Goal: Task Accomplishment & Management: Manage account settings

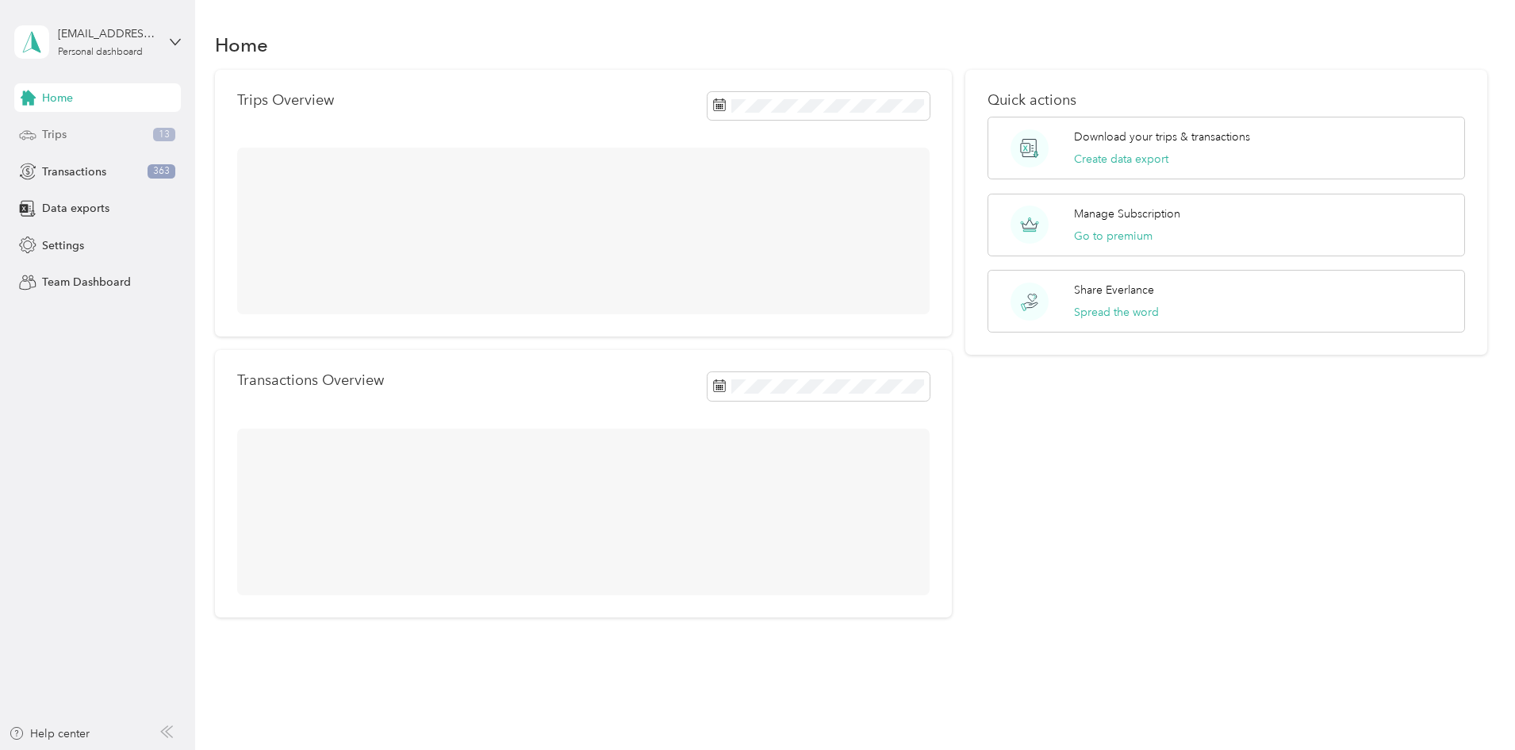
click at [92, 135] on div "Trips 13" at bounding box center [97, 135] width 167 height 29
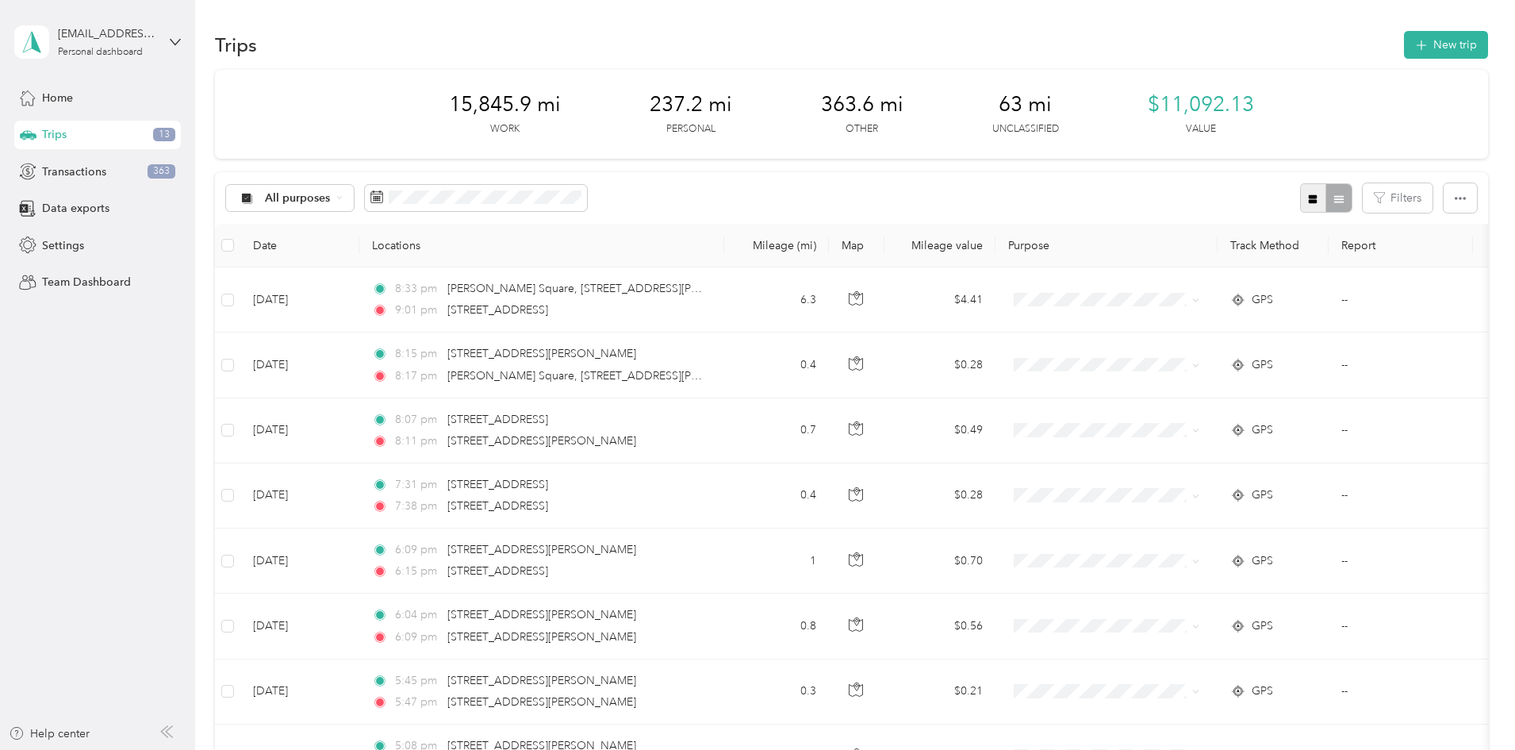
click at [1300, 200] on button "button" at bounding box center [1313, 197] width 27 height 29
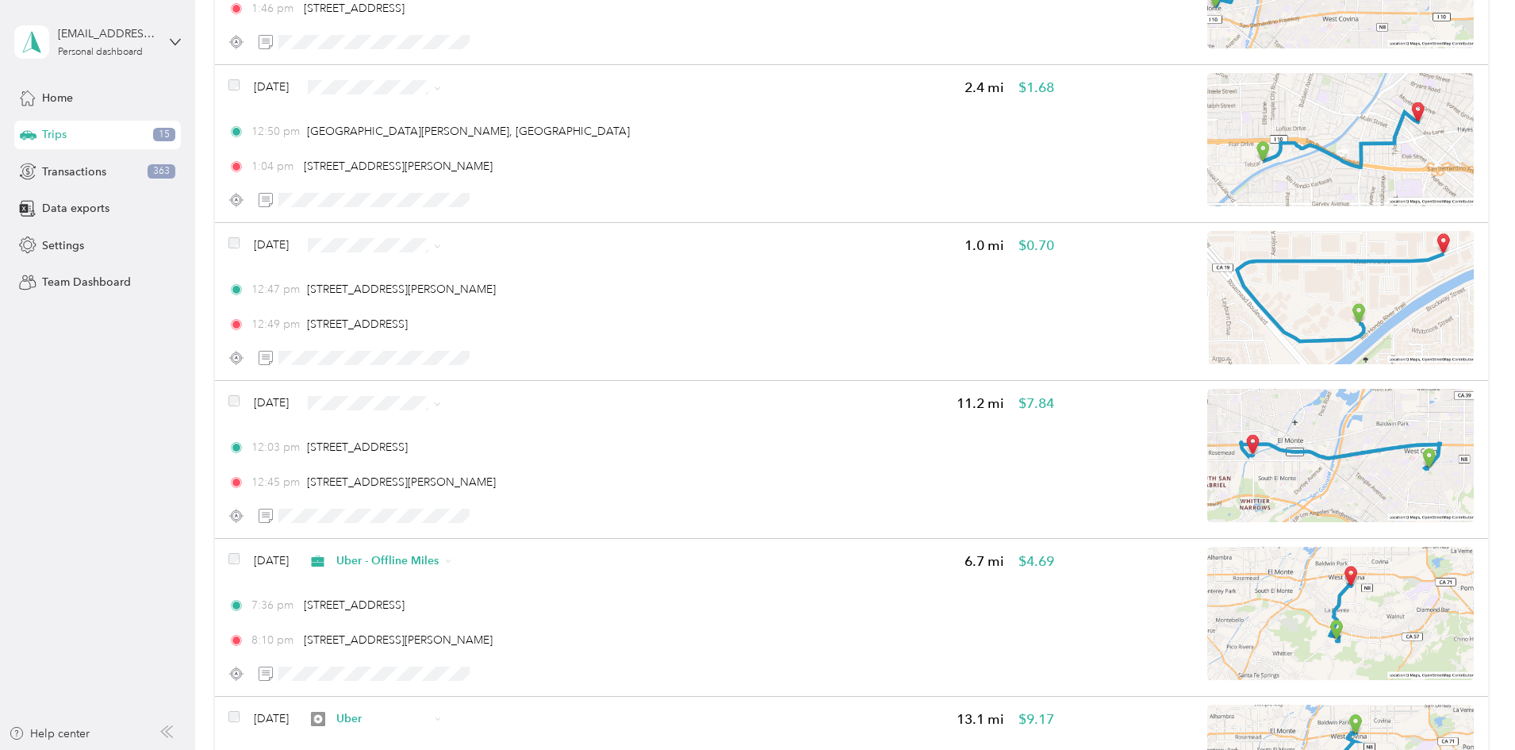
scroll to position [2116, 0]
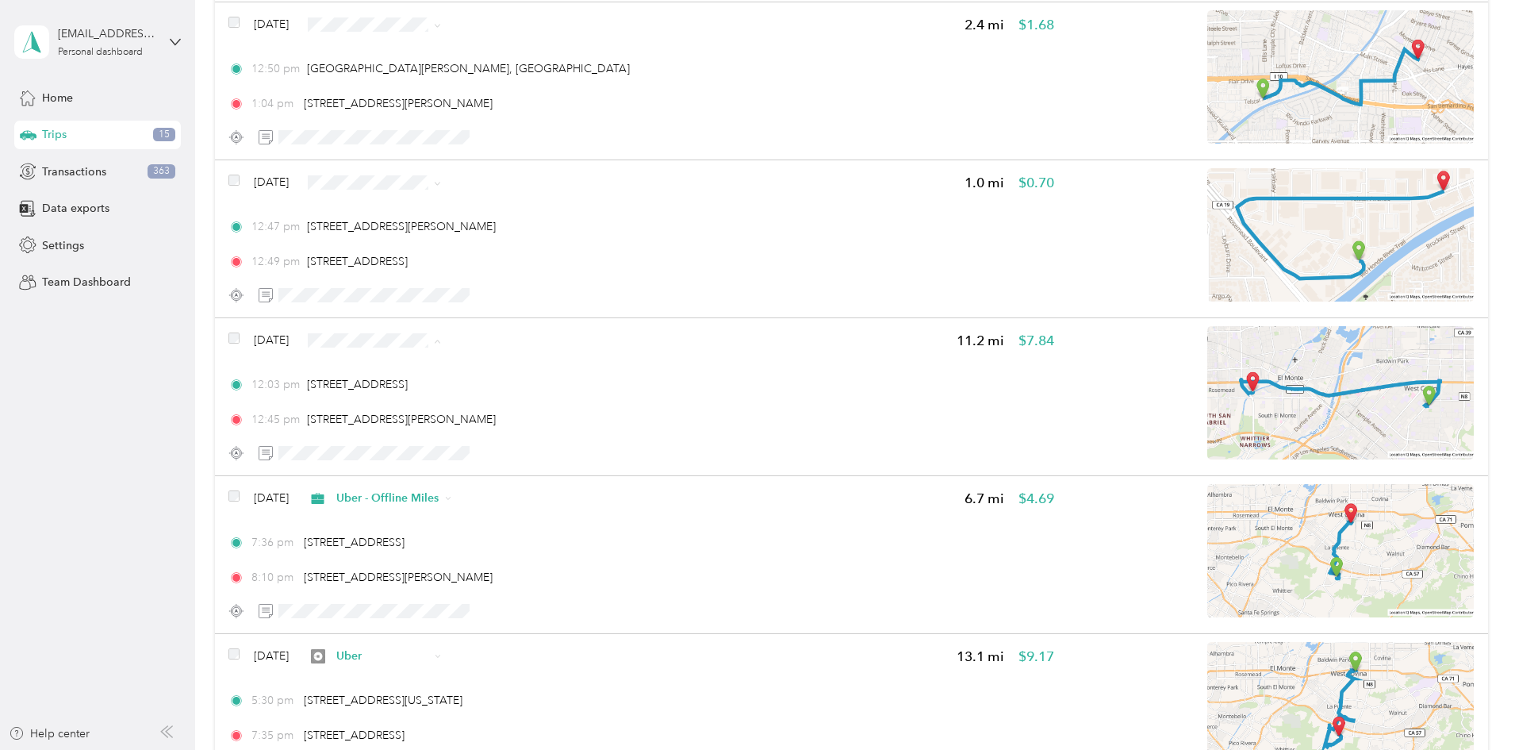
click at [499, 451] on span "Uber" at bounding box center [523, 452] width 102 height 17
click at [553, 266] on span "Uber - Offline Miles" at bounding box center [523, 267] width 102 height 17
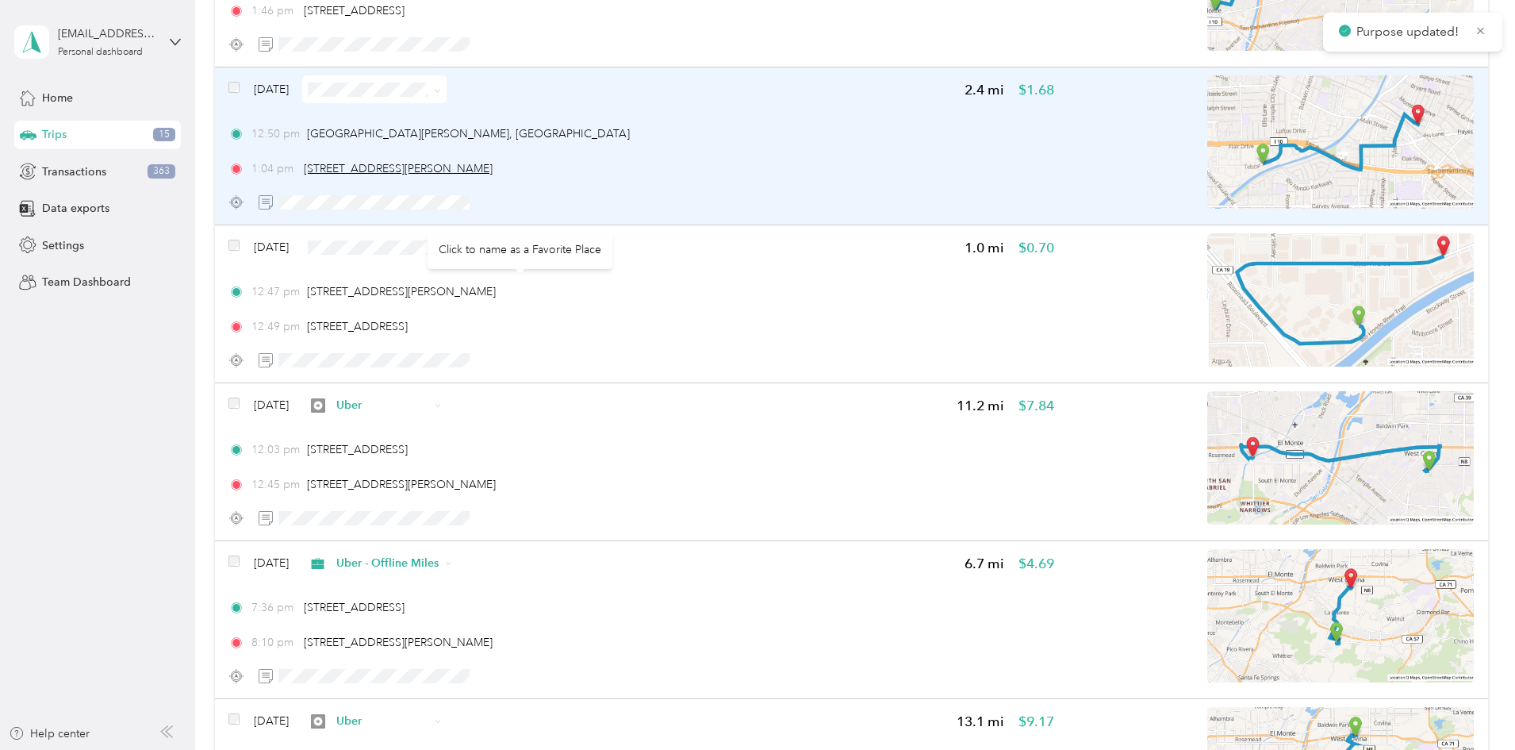
scroll to position [1983, 0]
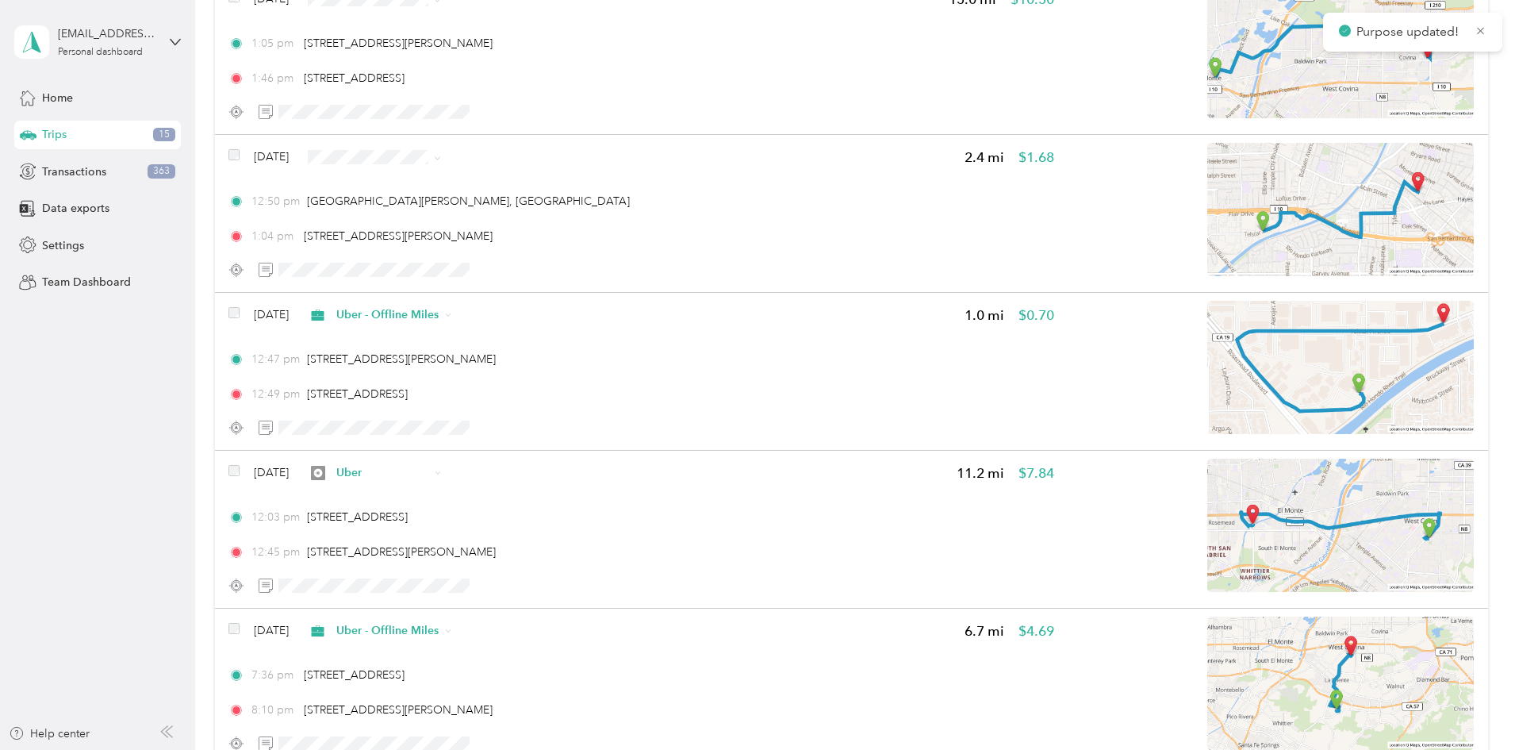
click at [513, 265] on span "Uber" at bounding box center [523, 266] width 102 height 17
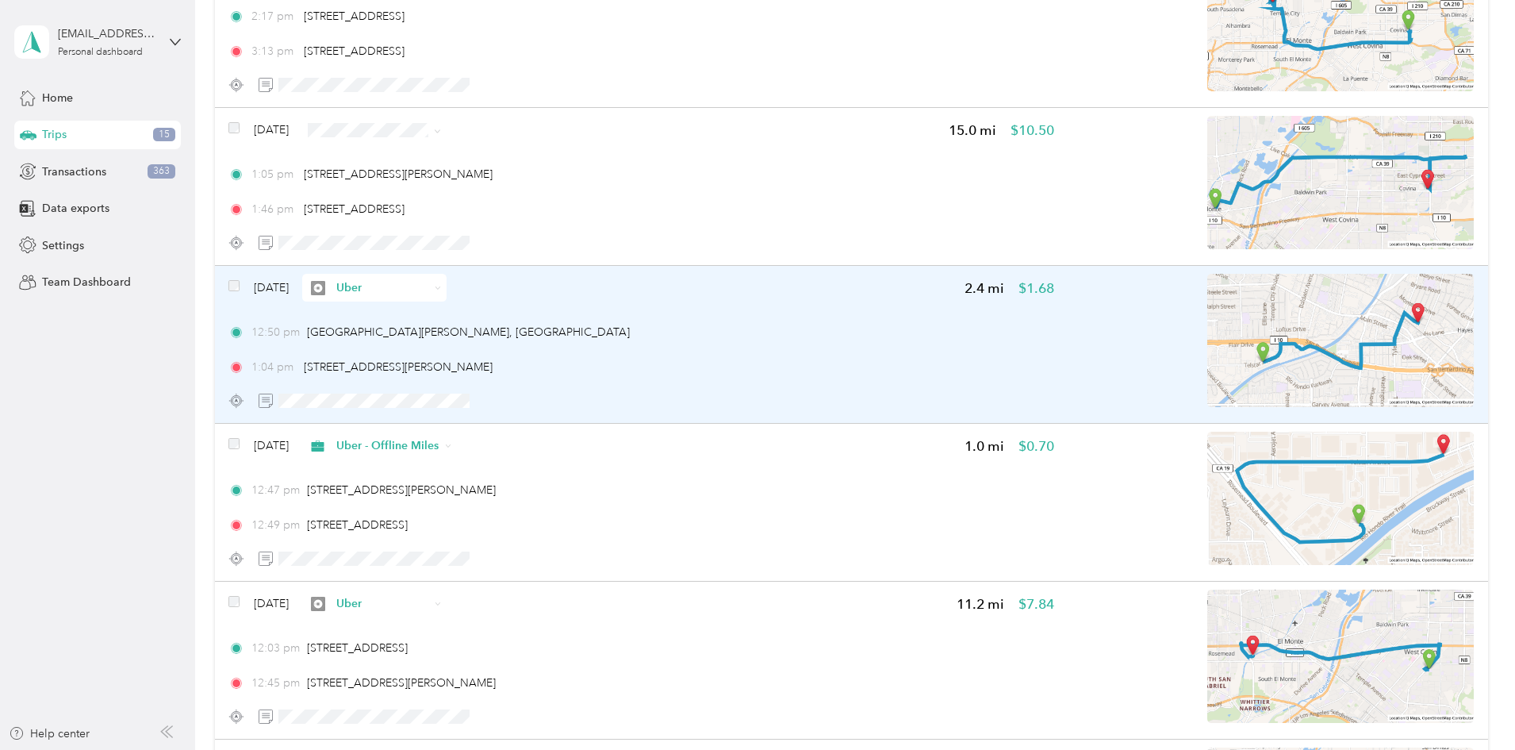
scroll to position [1851, 0]
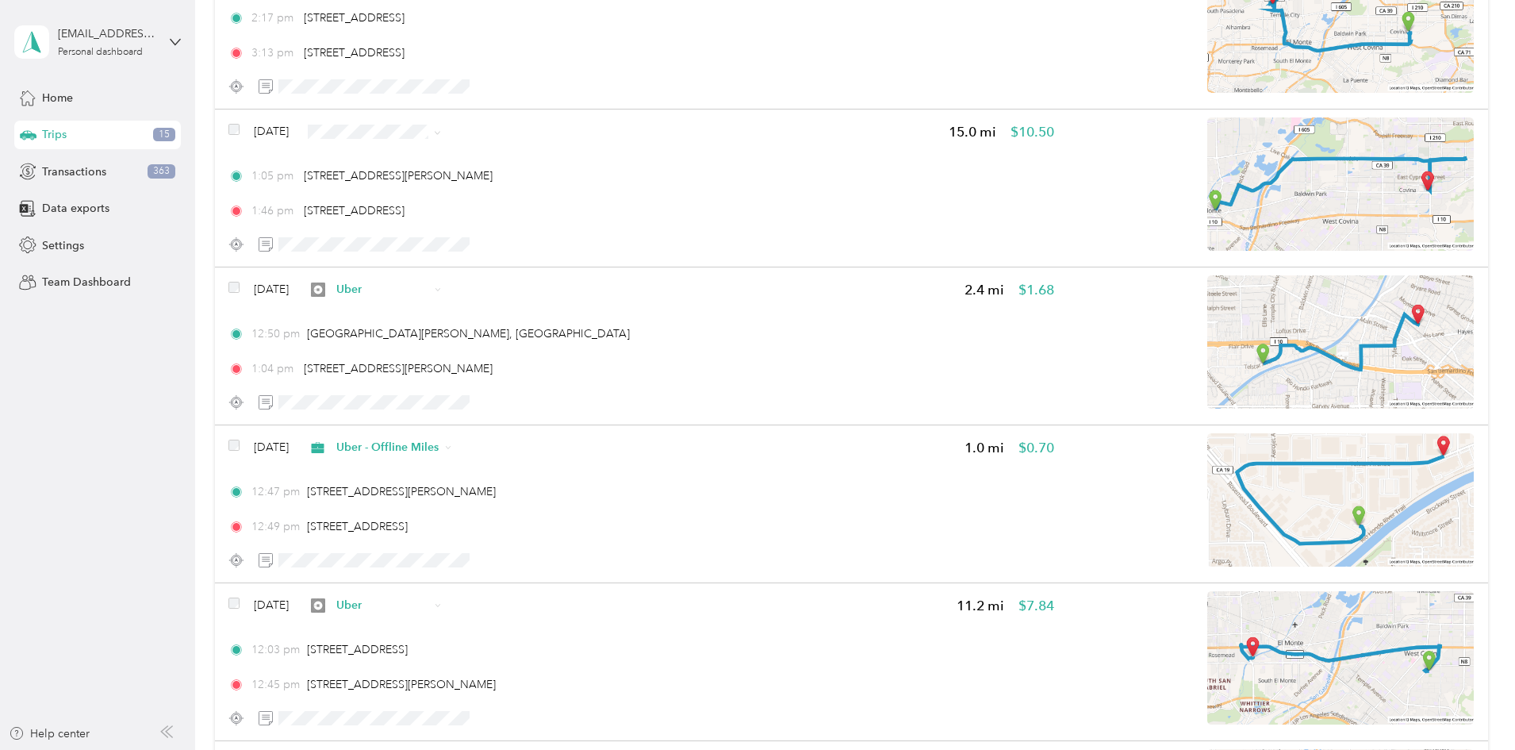
click at [528, 211] on span "Uber - Offline Miles" at bounding box center [523, 210] width 102 height 17
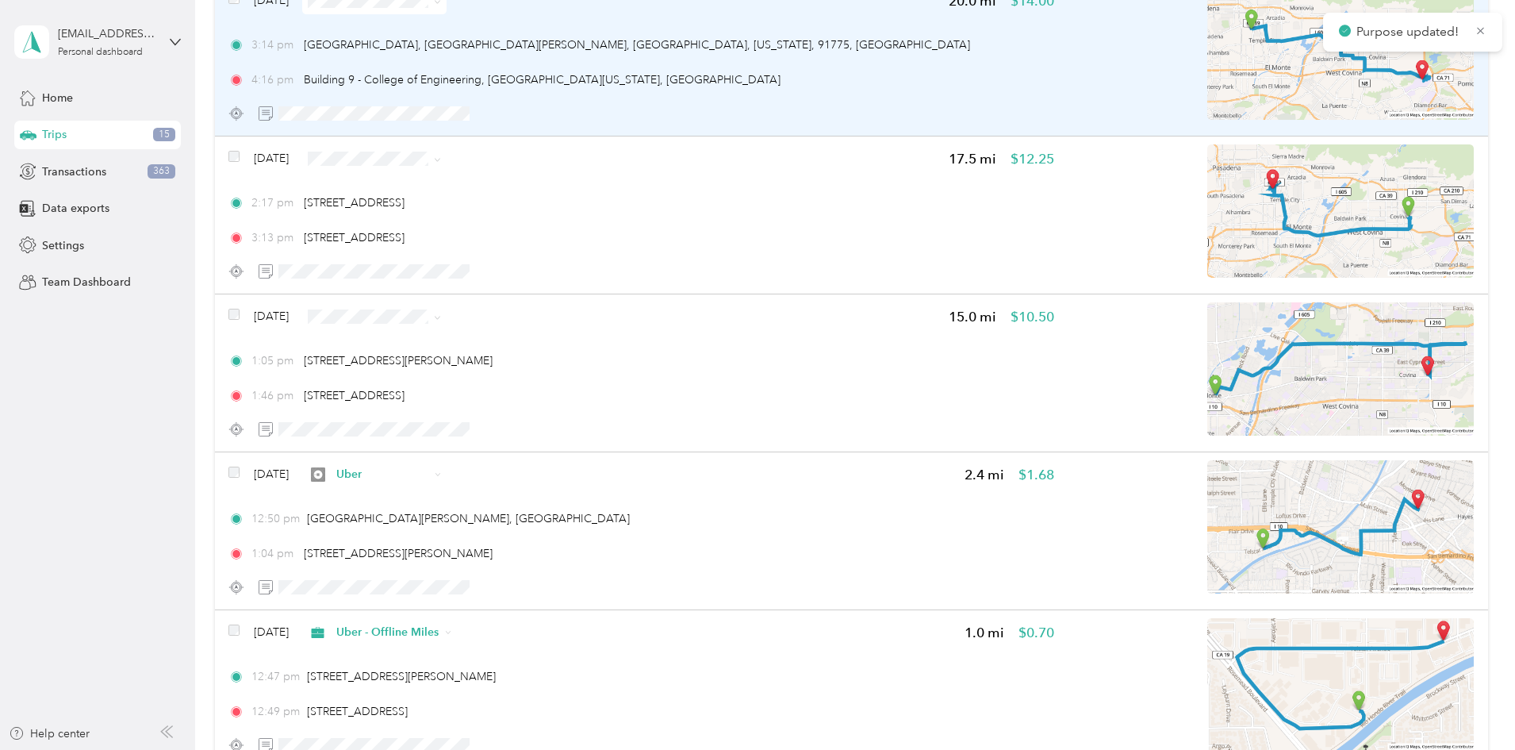
scroll to position [1587, 0]
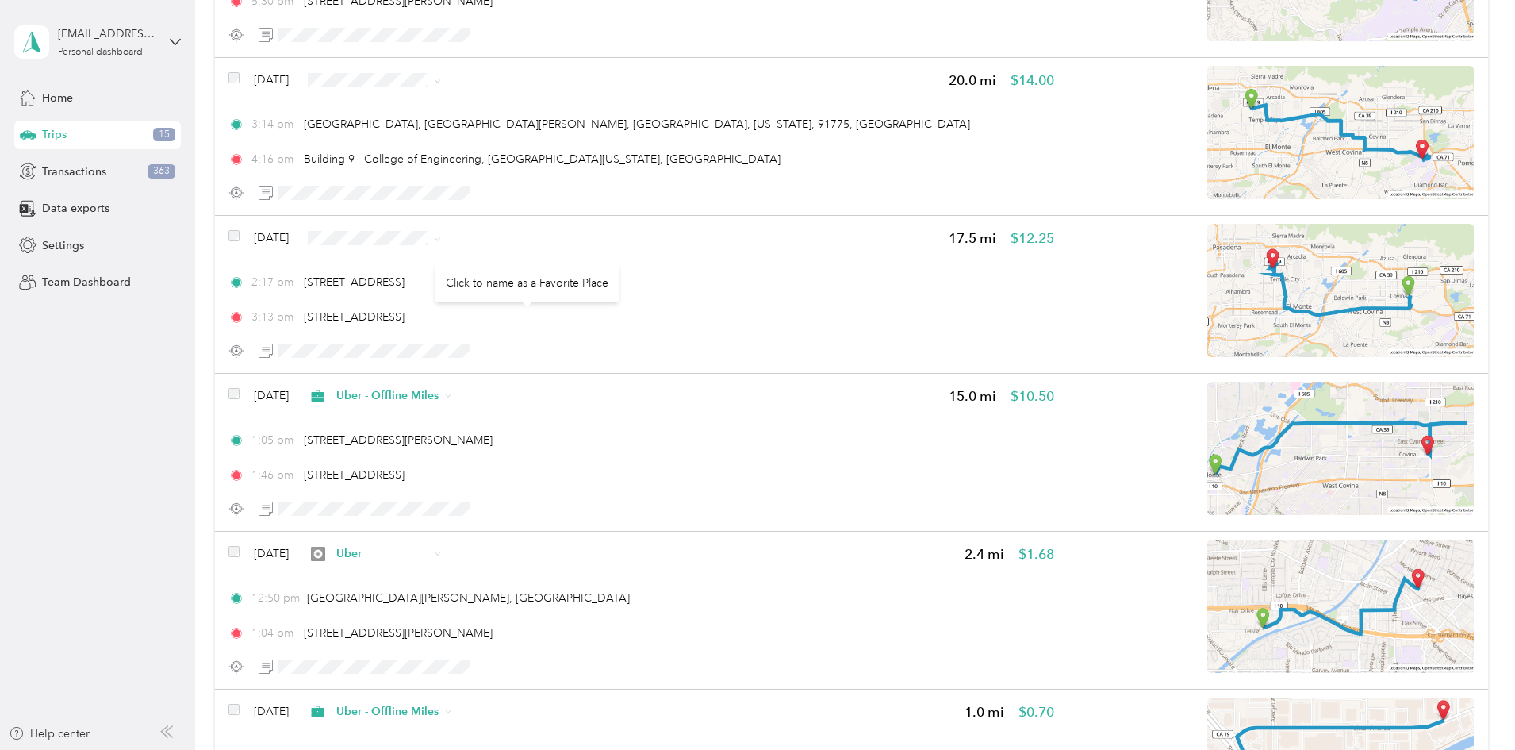
click at [517, 351] on li "Uber" at bounding box center [509, 350] width 153 height 28
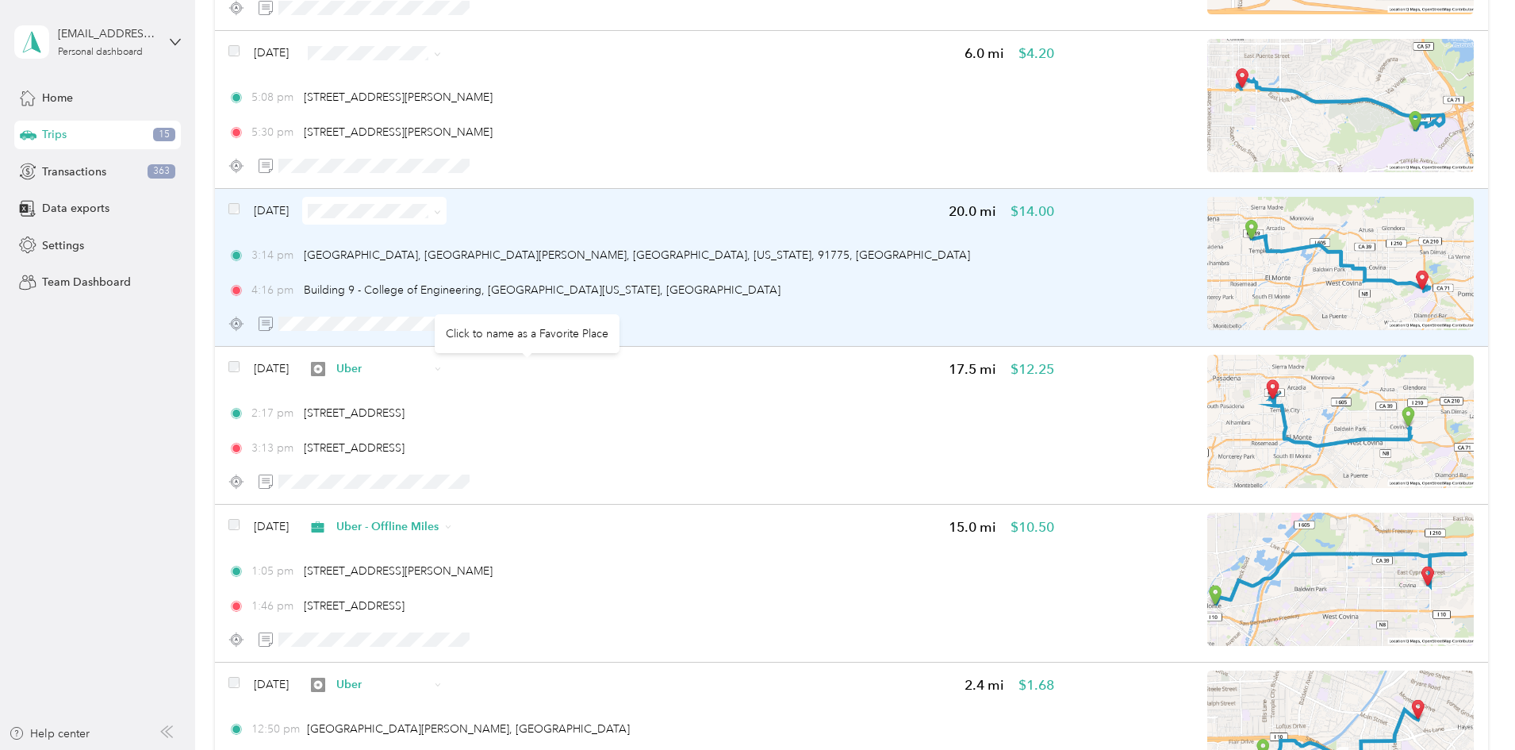
scroll to position [1454, 0]
click at [447, 220] on span at bounding box center [374, 212] width 144 height 28
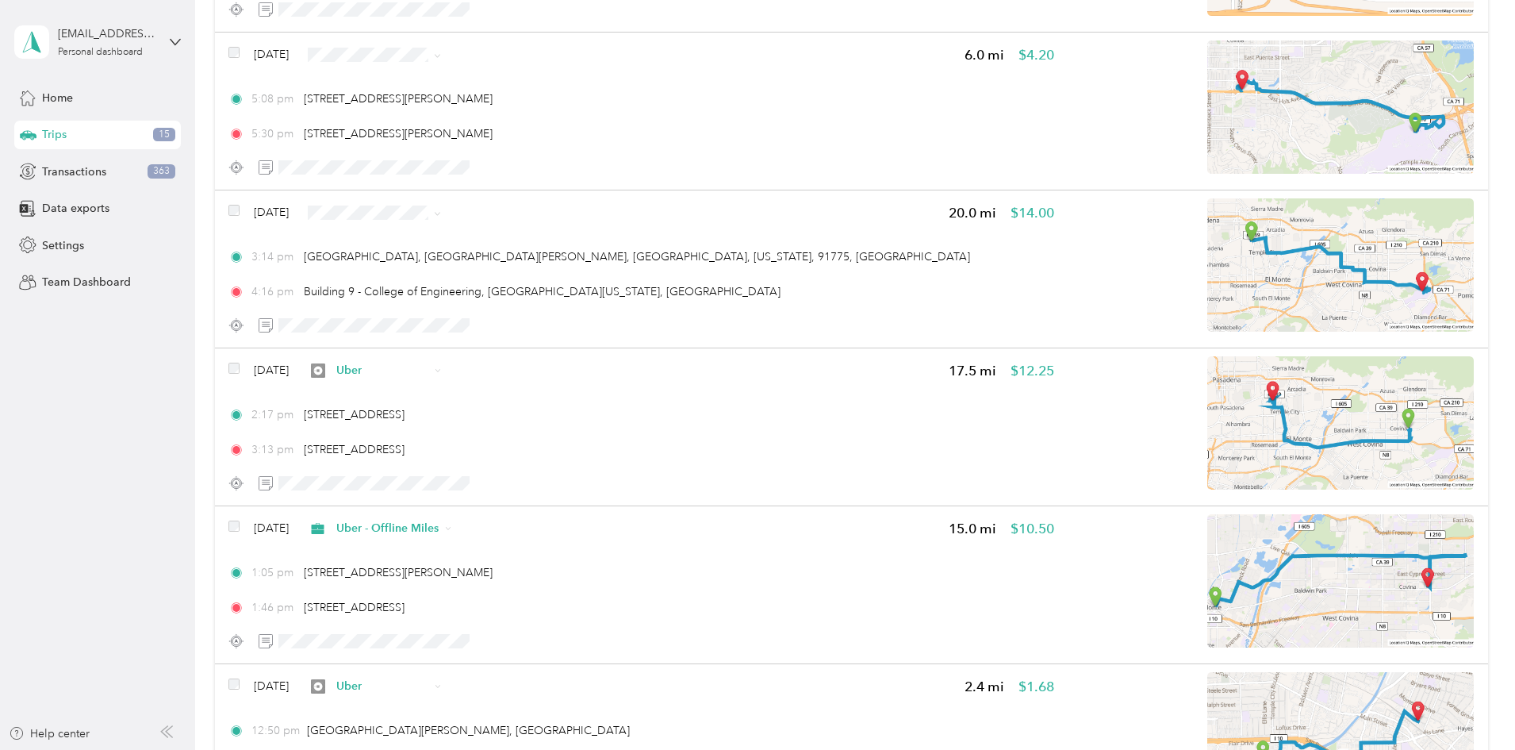
click at [528, 297] on span "Uber - Offline Miles" at bounding box center [523, 290] width 102 height 17
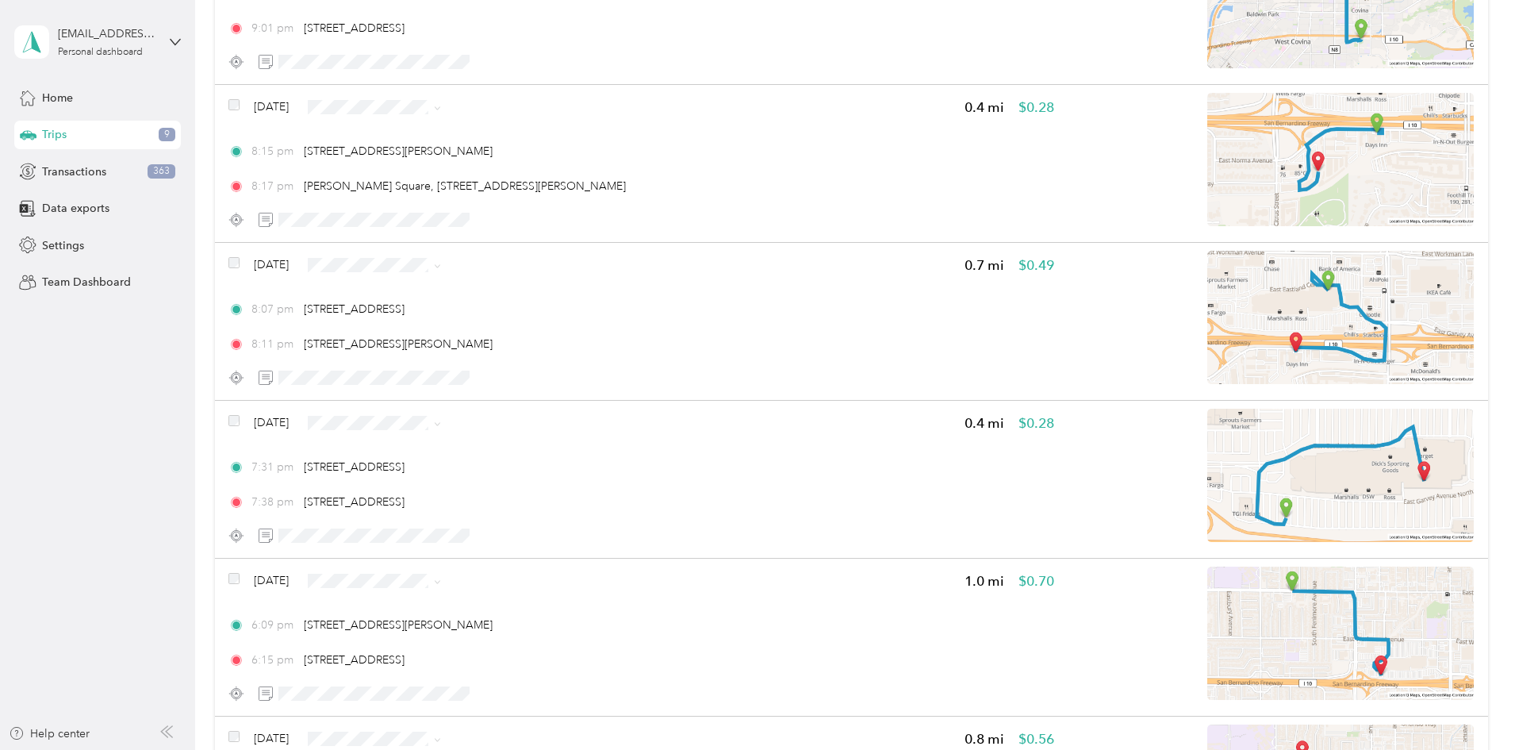
scroll to position [0, 0]
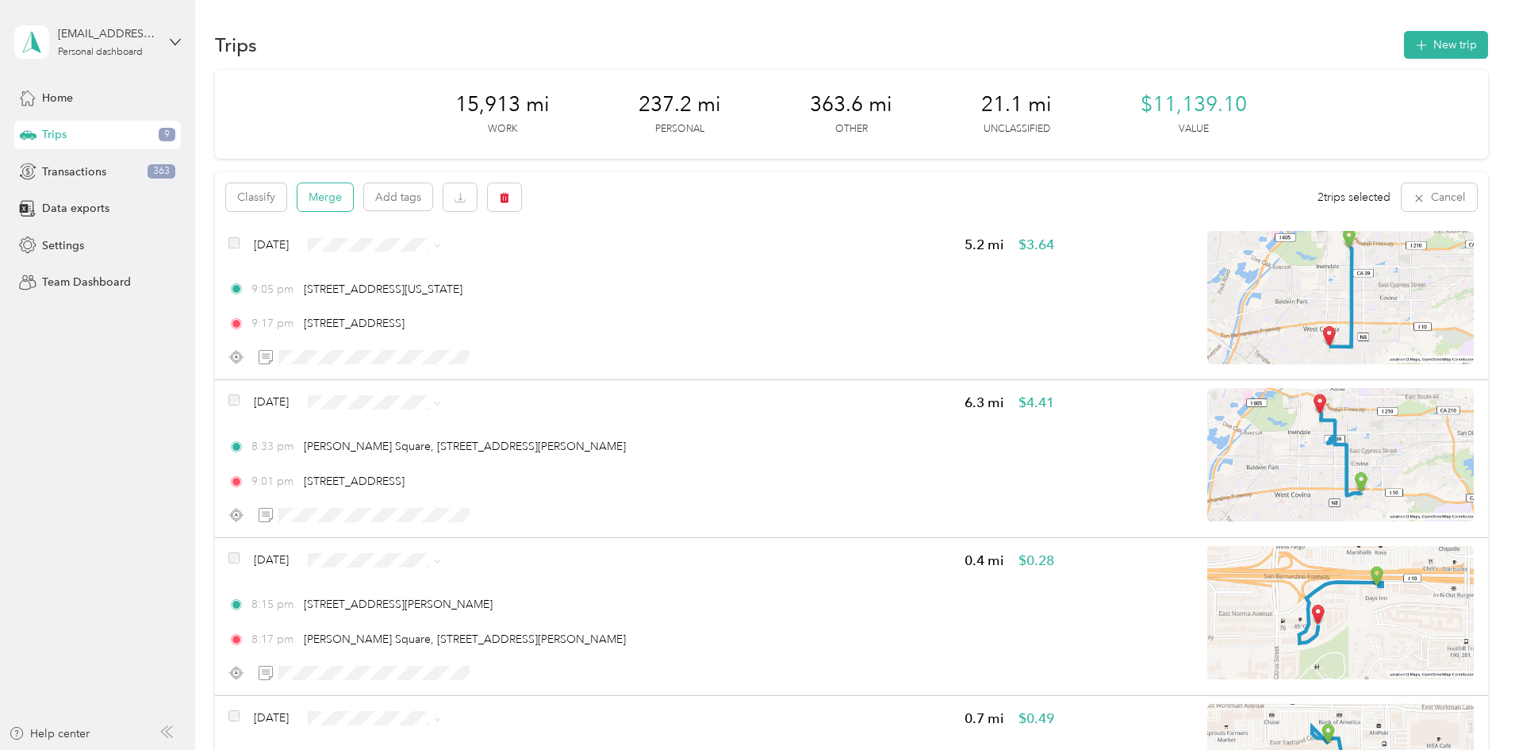
click at [353, 201] on button "Merge" at bounding box center [326, 197] width 56 height 28
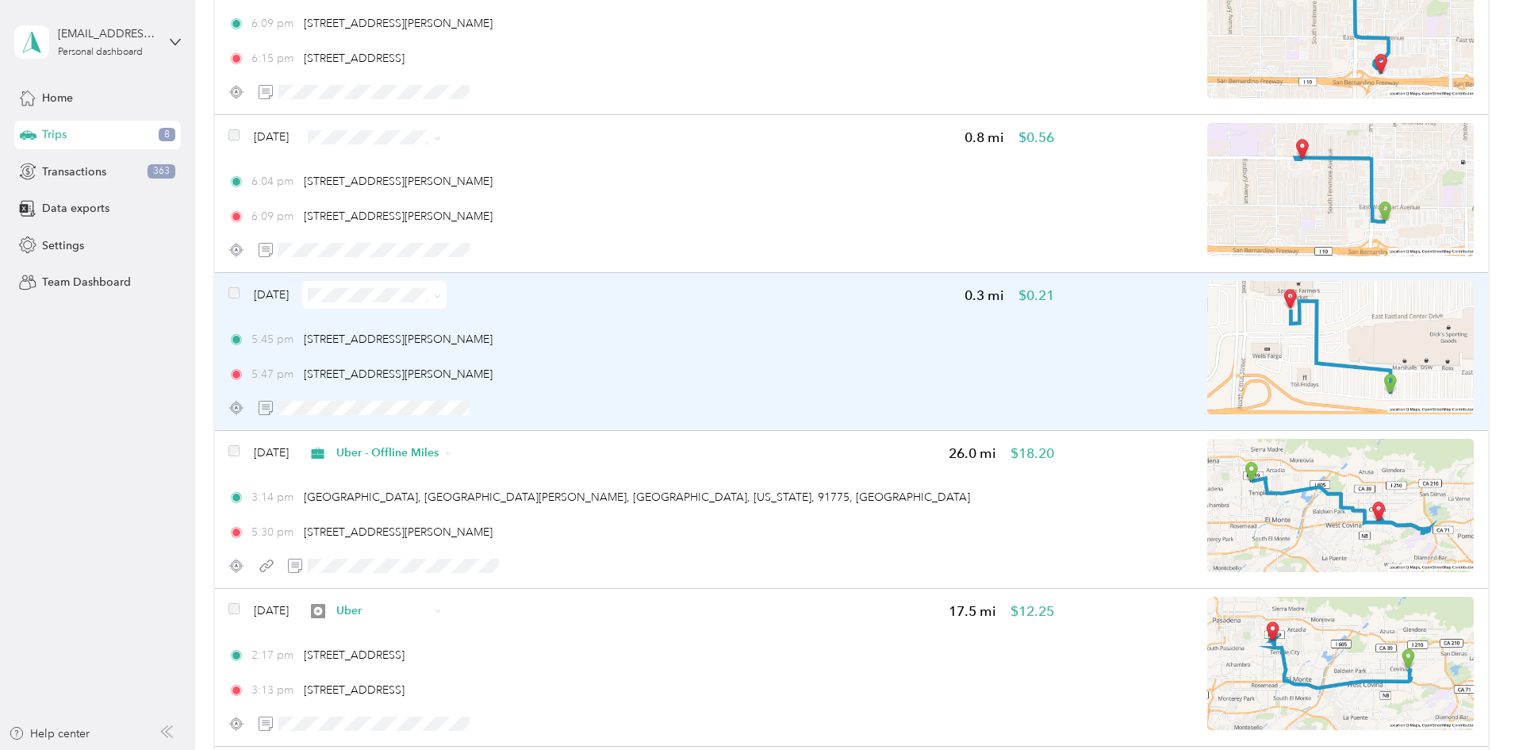
scroll to position [1058, 0]
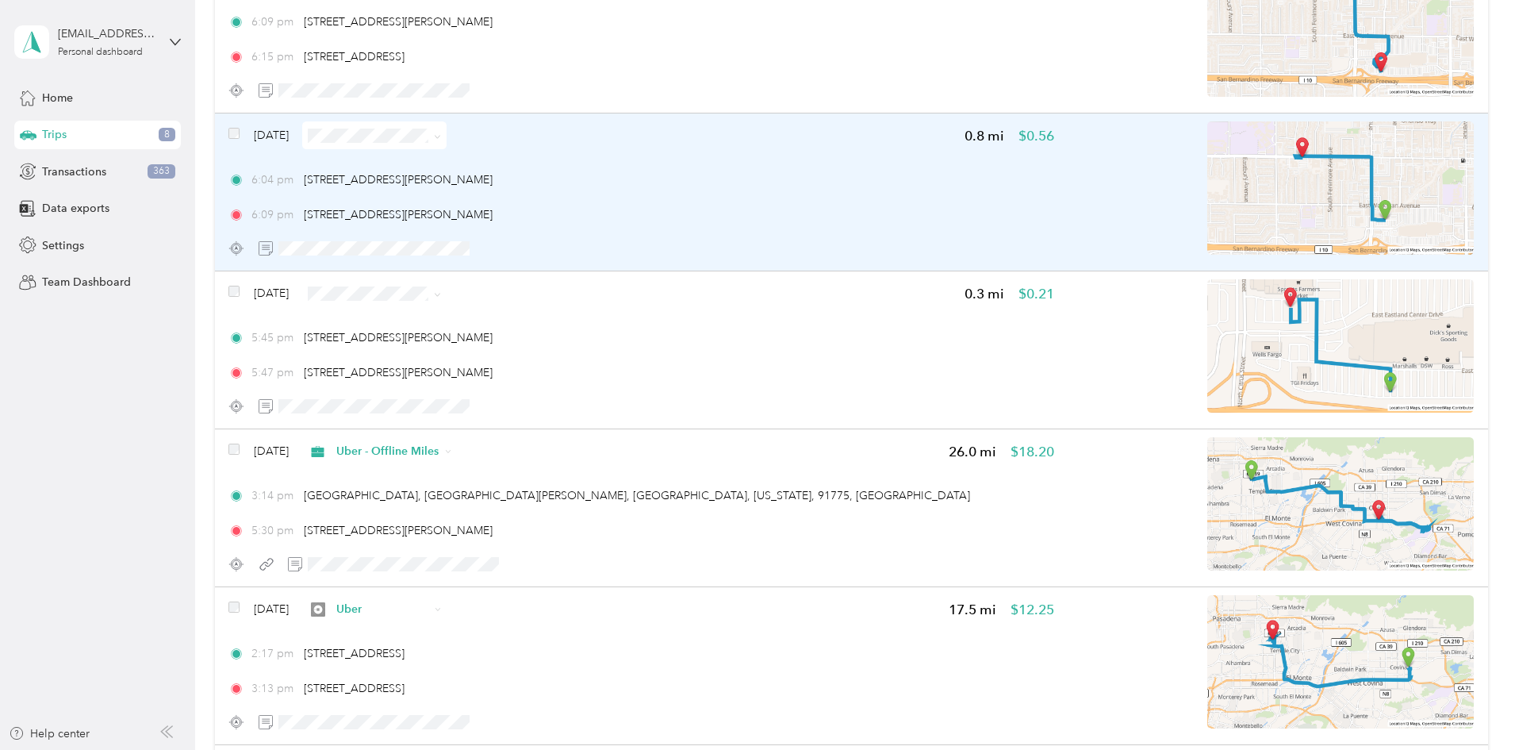
click at [1277, 178] on img at bounding box center [1341, 187] width 267 height 133
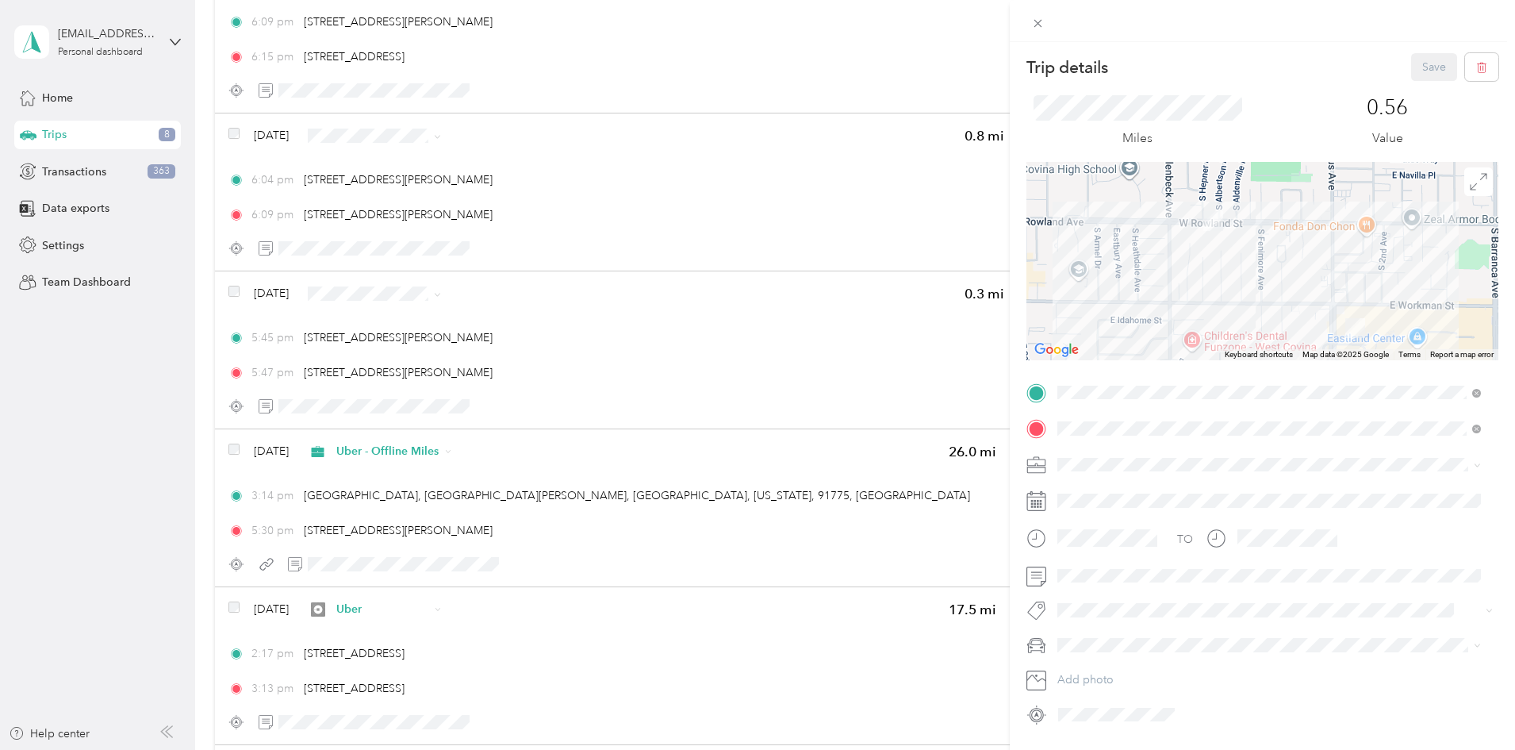
click at [267, 301] on div "Trip details Save This trip cannot be edited because it is either under review,…" at bounding box center [757, 375] width 1515 height 750
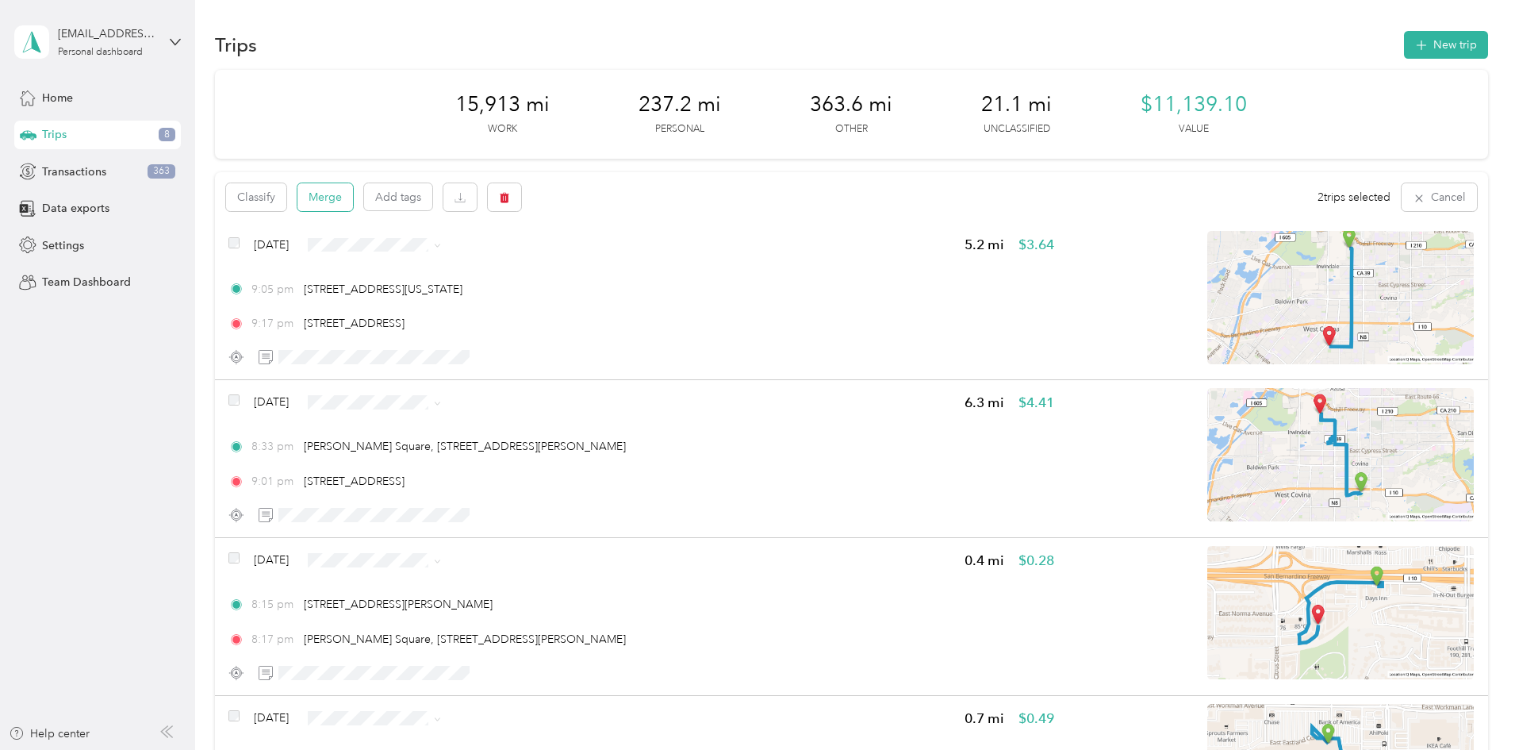
click at [353, 202] on button "Merge" at bounding box center [326, 197] width 56 height 28
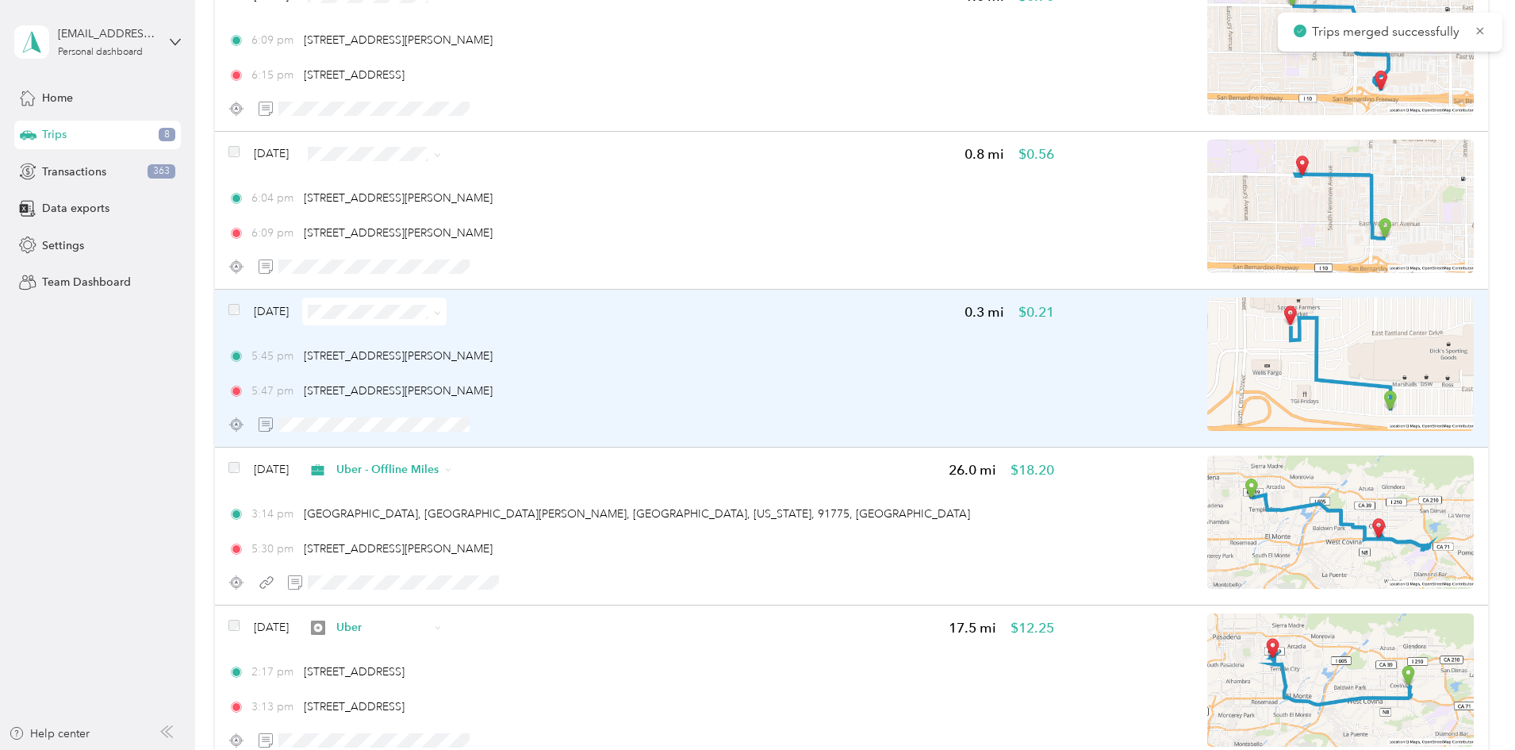
scroll to position [1058, 0]
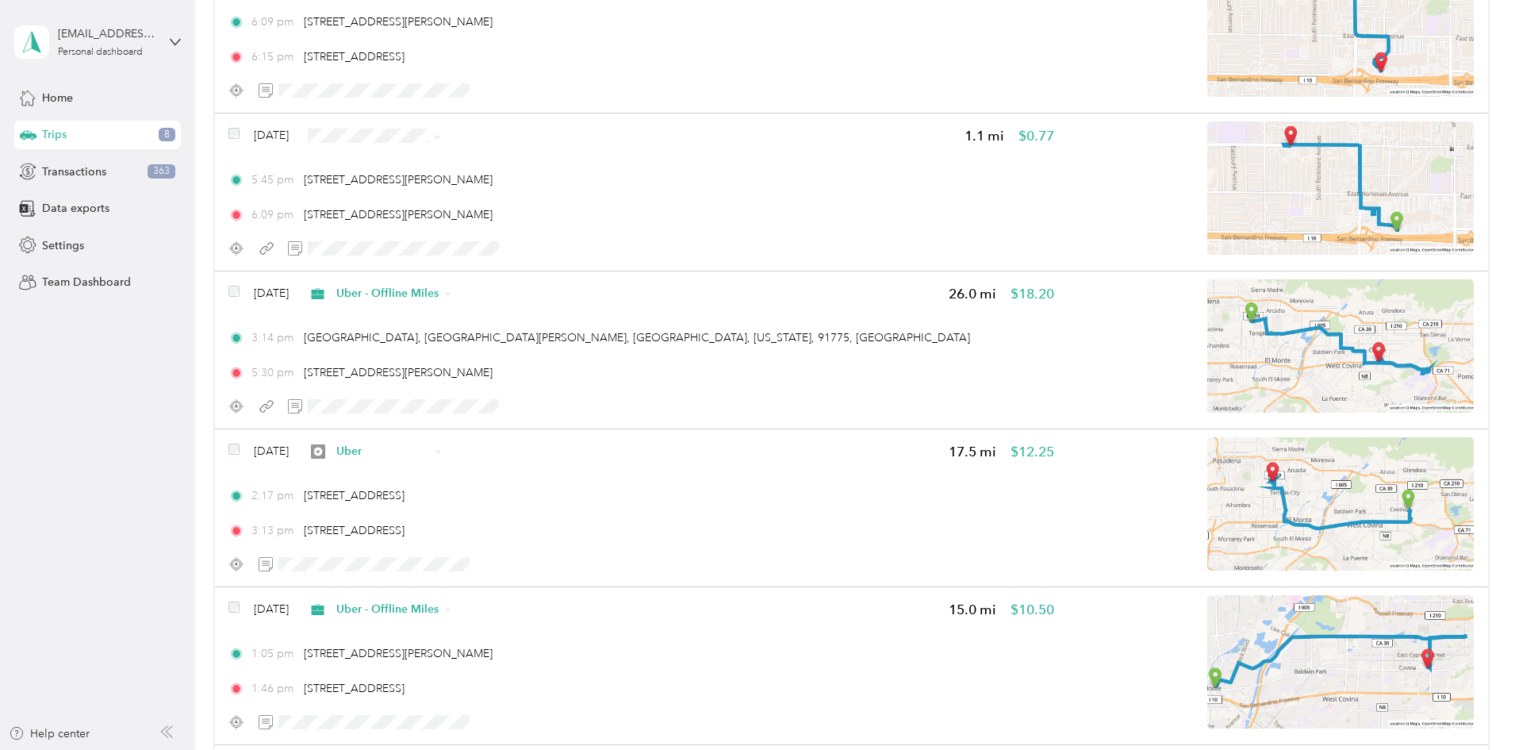
click at [495, 248] on span "Uber" at bounding box center [523, 248] width 102 height 17
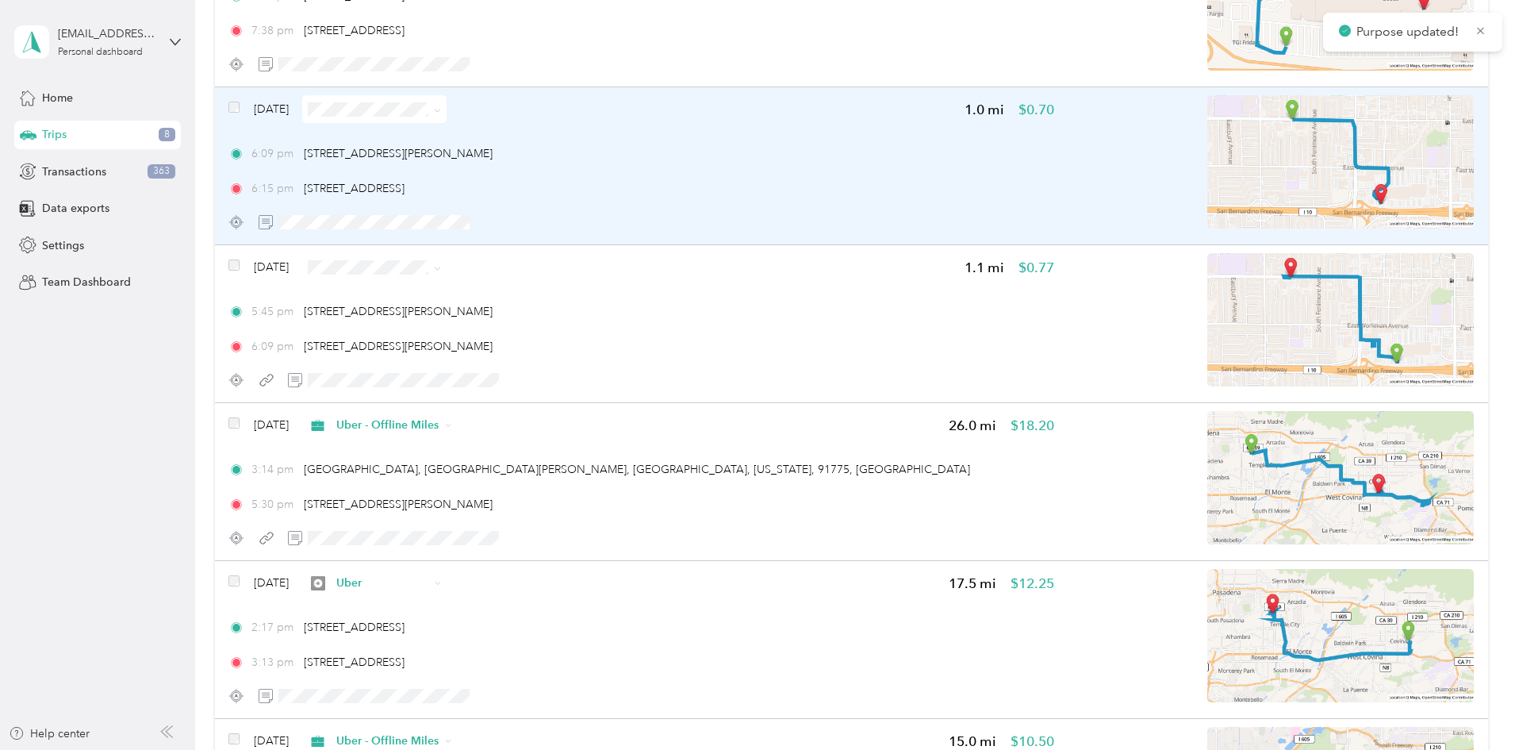
scroll to position [793, 0]
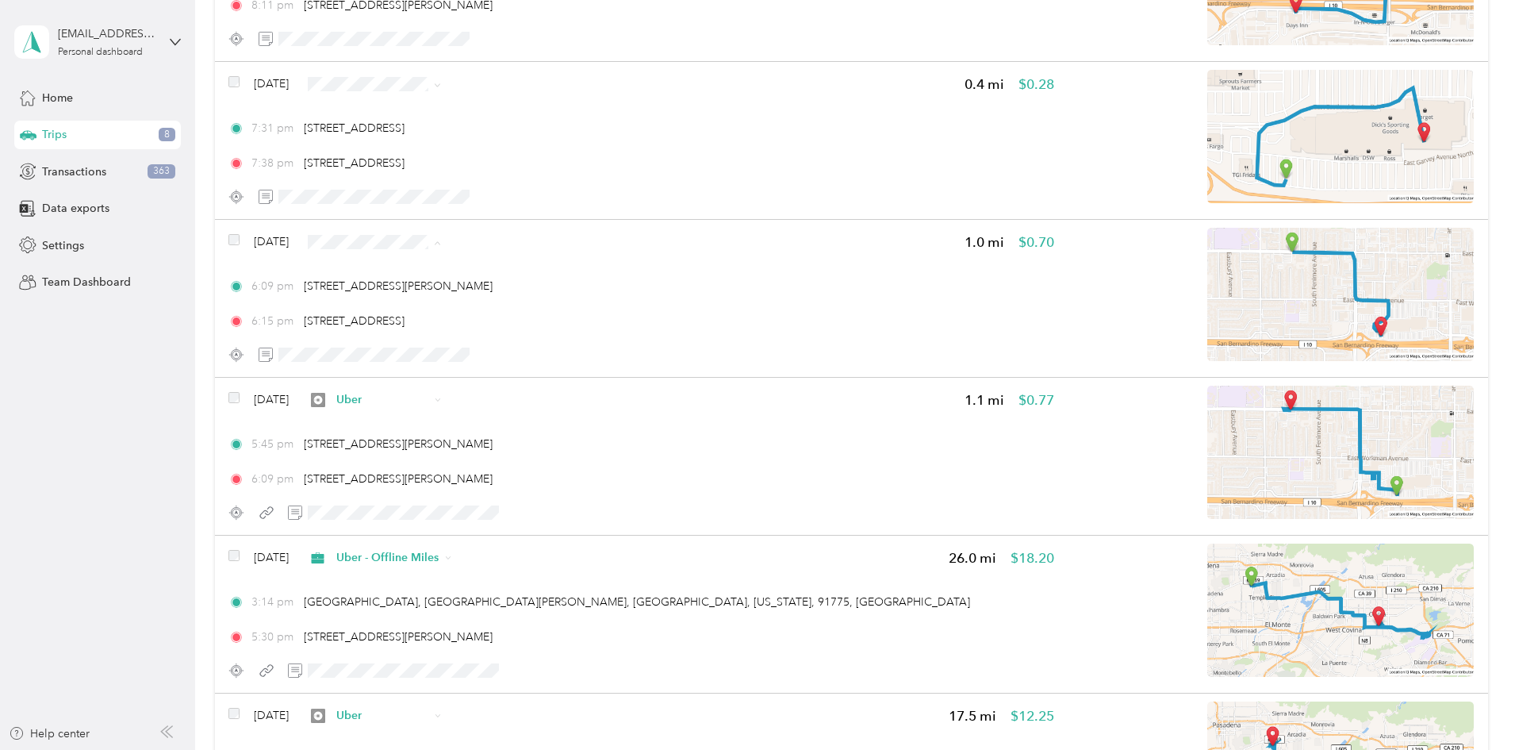
click at [524, 327] on span "Uber - Offline Miles" at bounding box center [523, 326] width 102 height 17
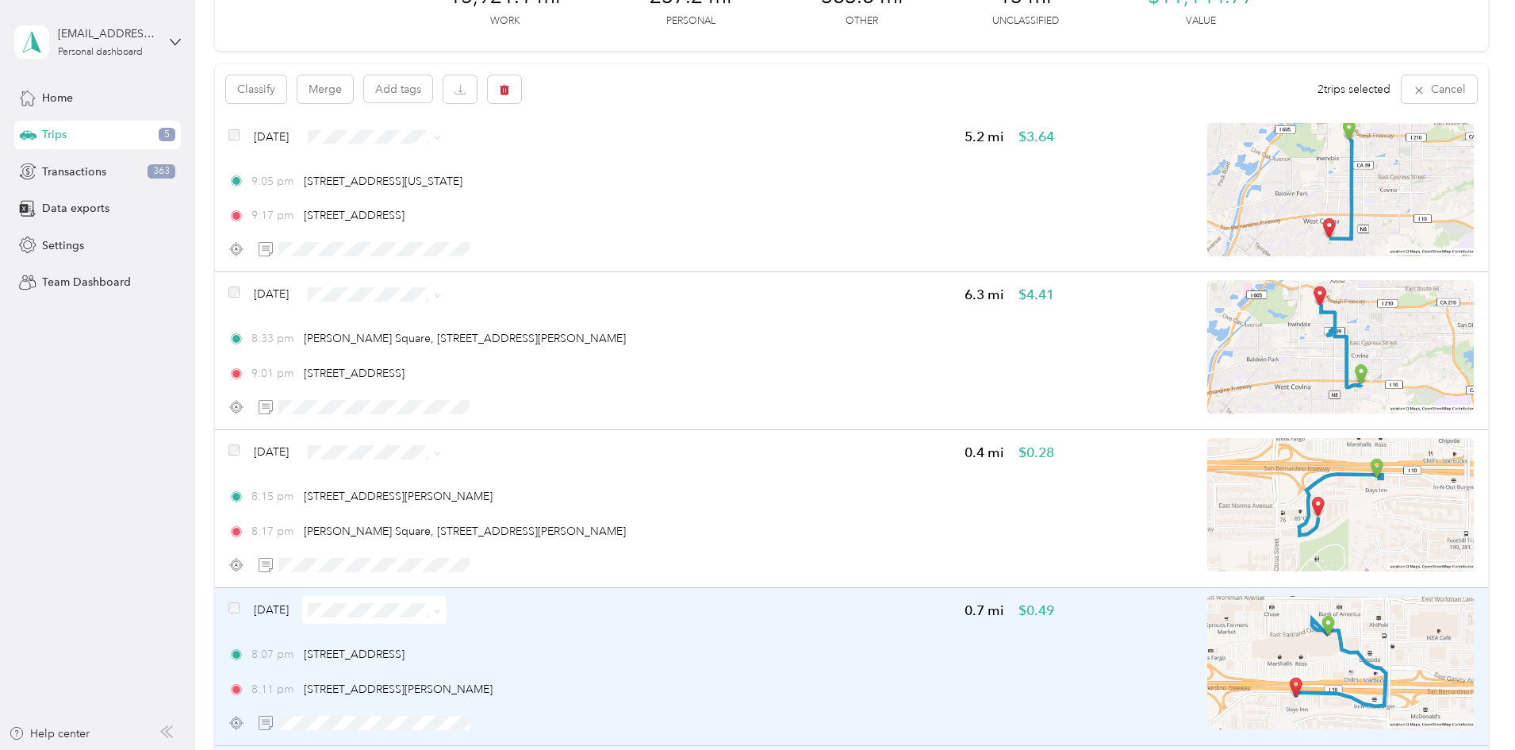
scroll to position [0, 0]
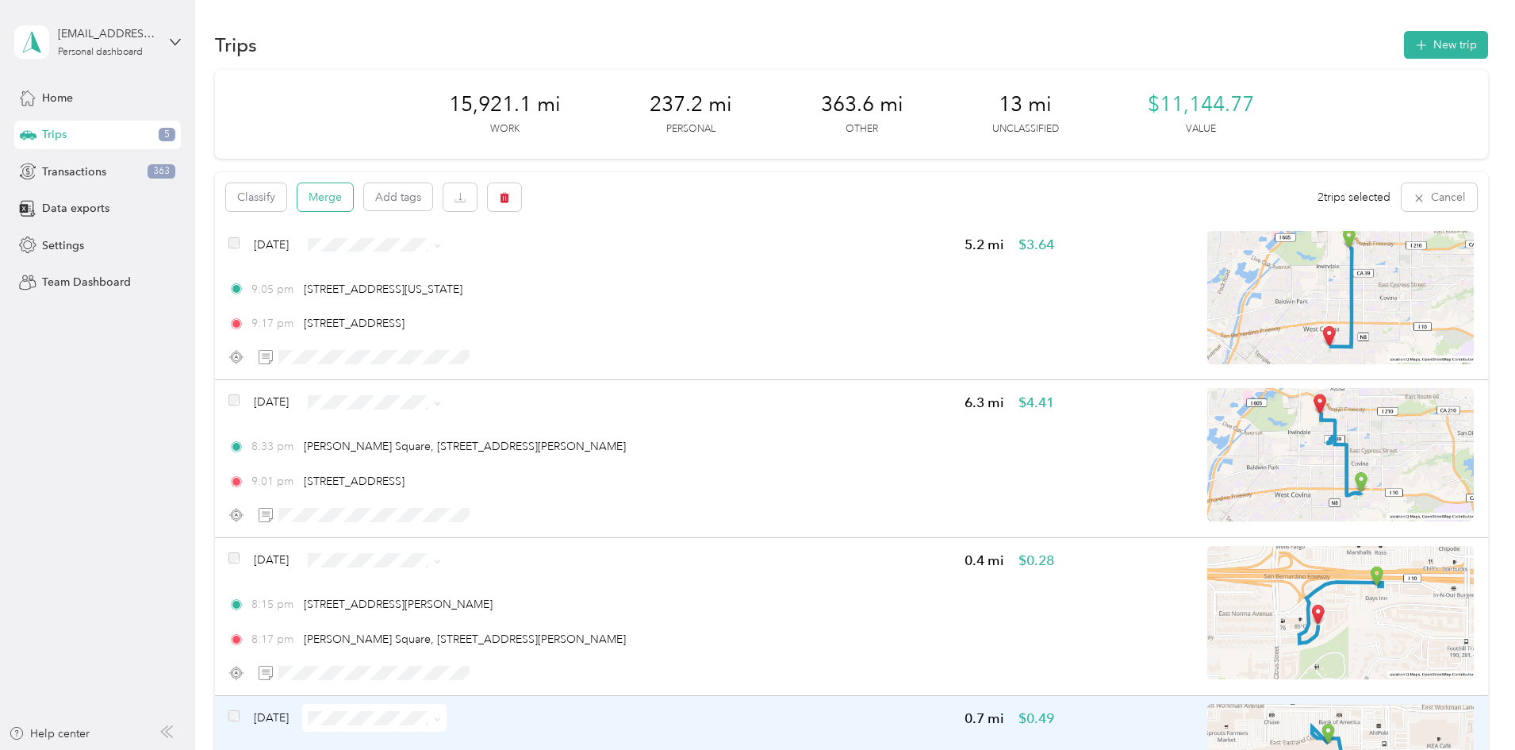
click at [353, 194] on button "Merge" at bounding box center [326, 197] width 56 height 28
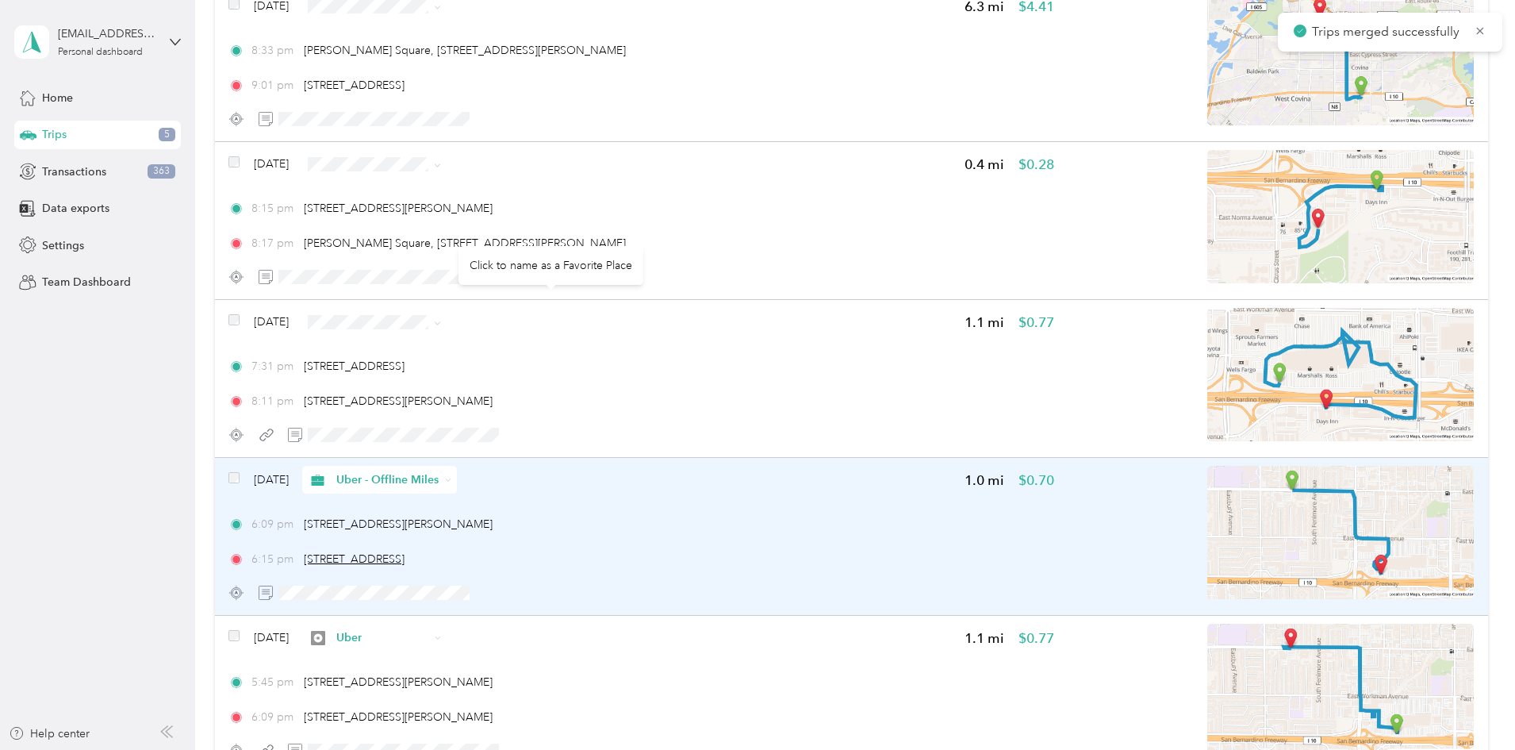
scroll to position [397, 0]
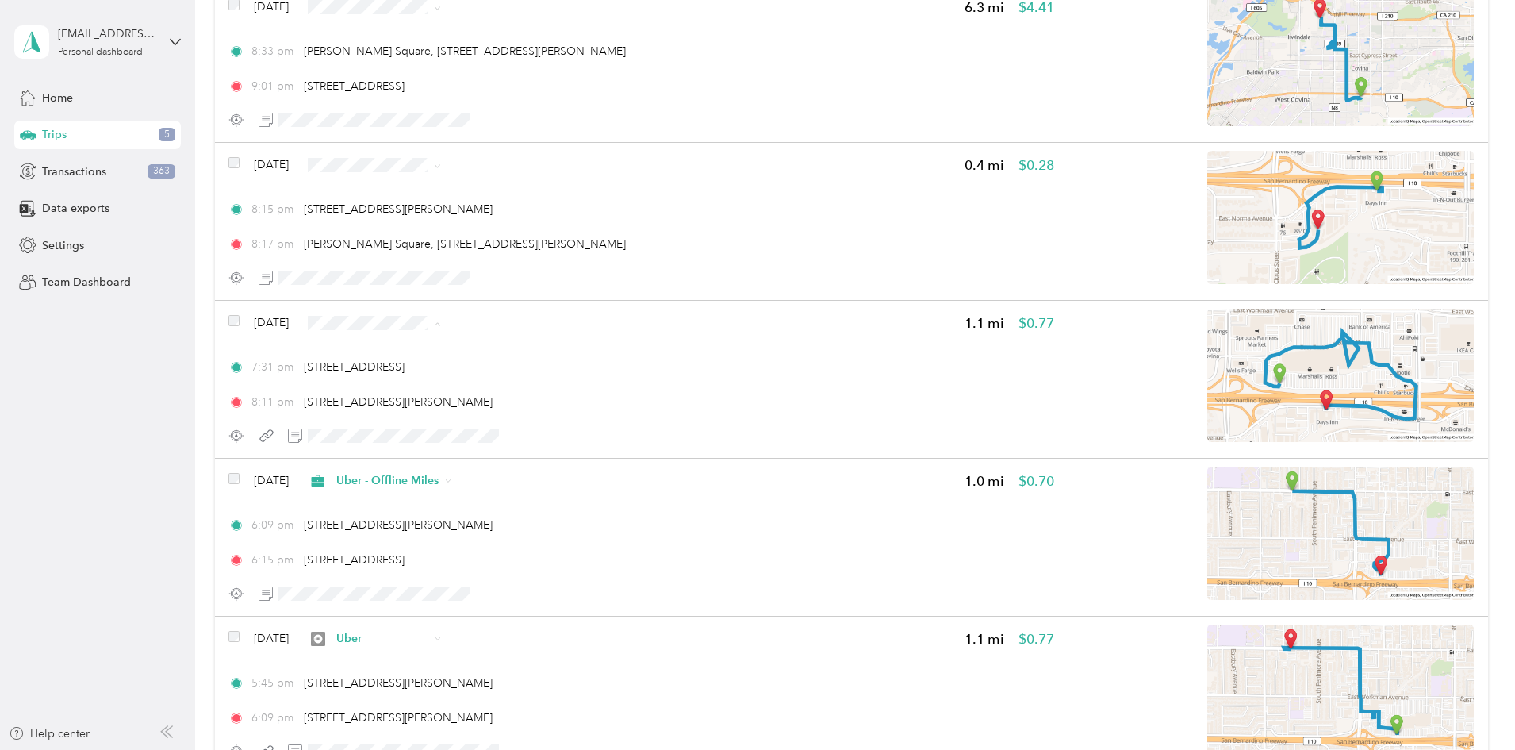
click at [524, 431] on span "Uber" at bounding box center [523, 435] width 102 height 17
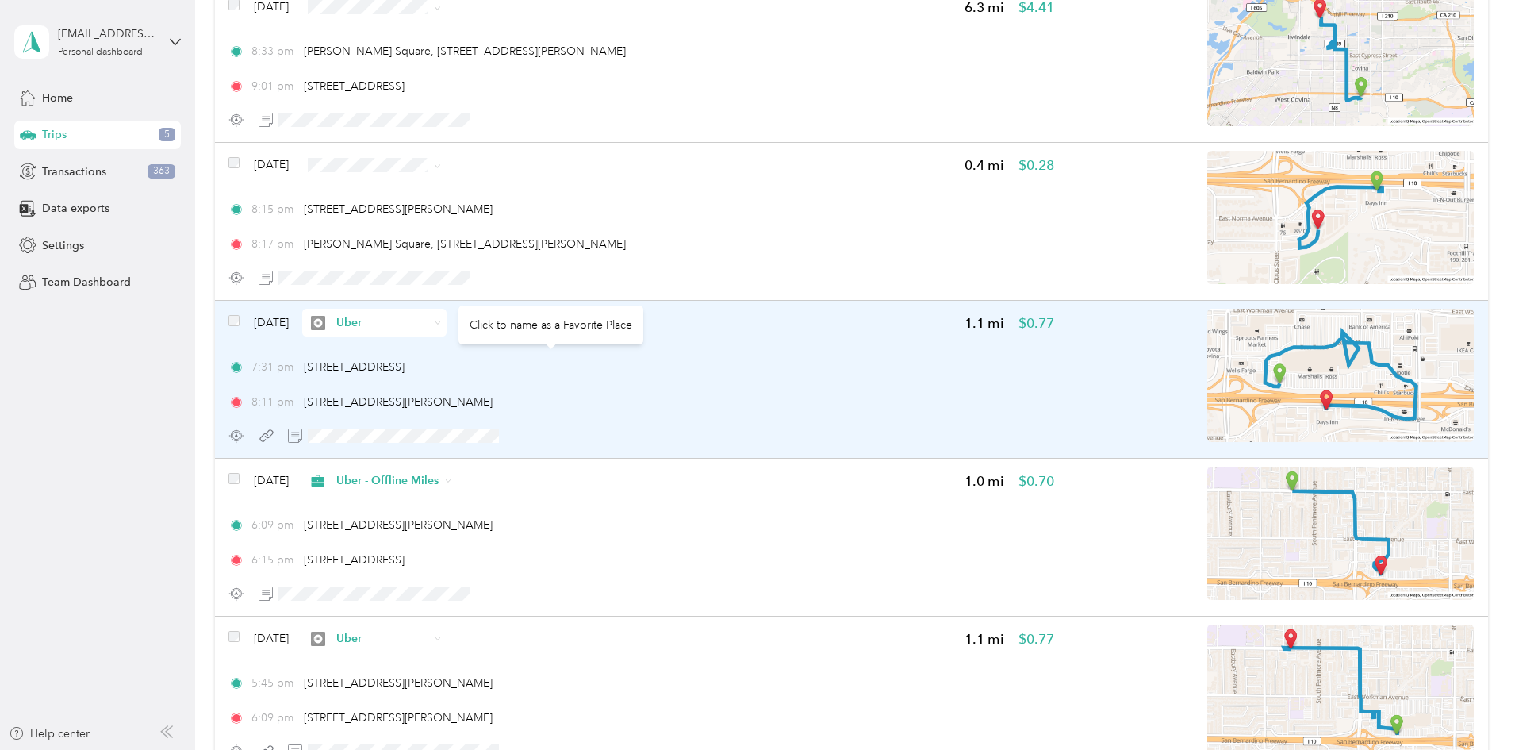
scroll to position [264, 0]
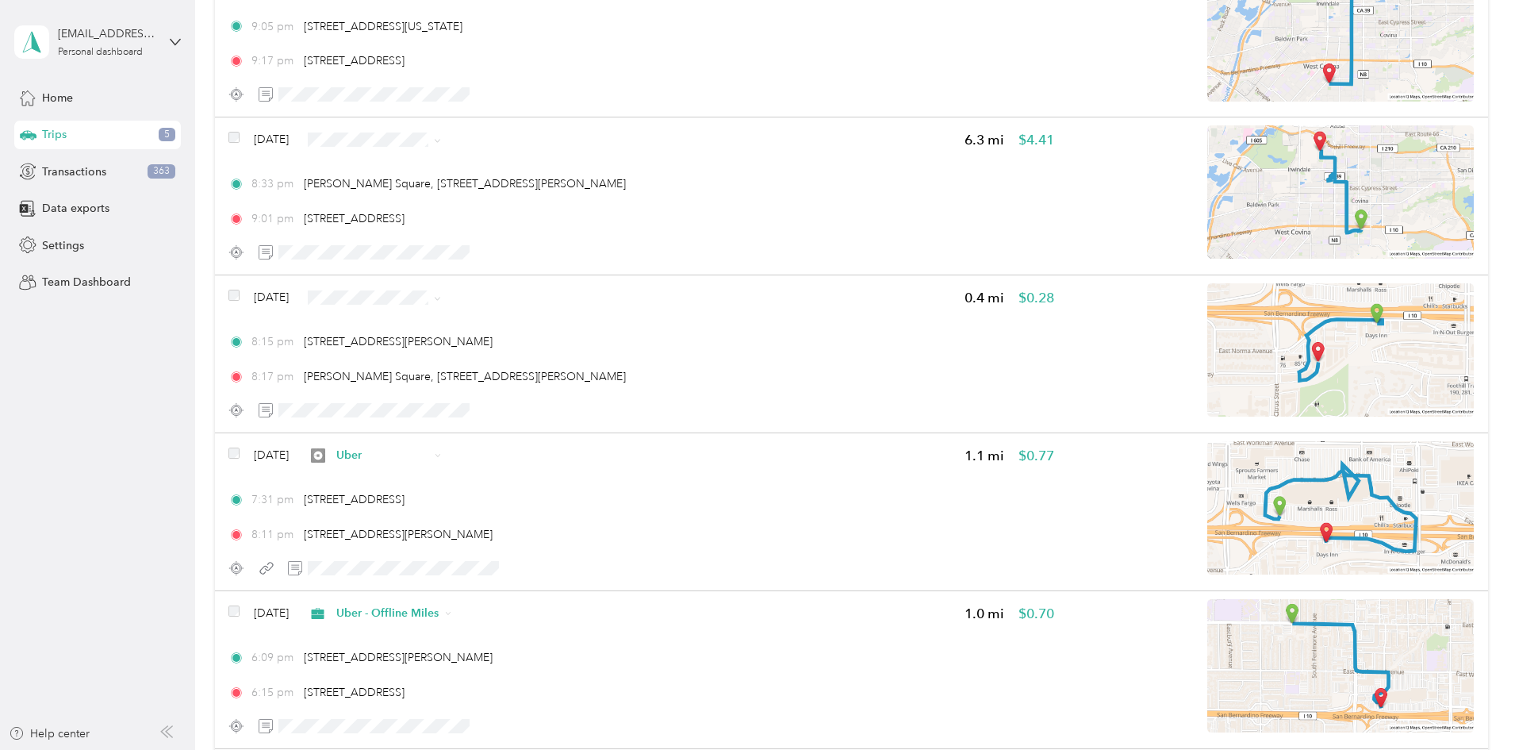
click at [556, 382] on span "Uber - Offline Miles" at bounding box center [523, 379] width 102 height 17
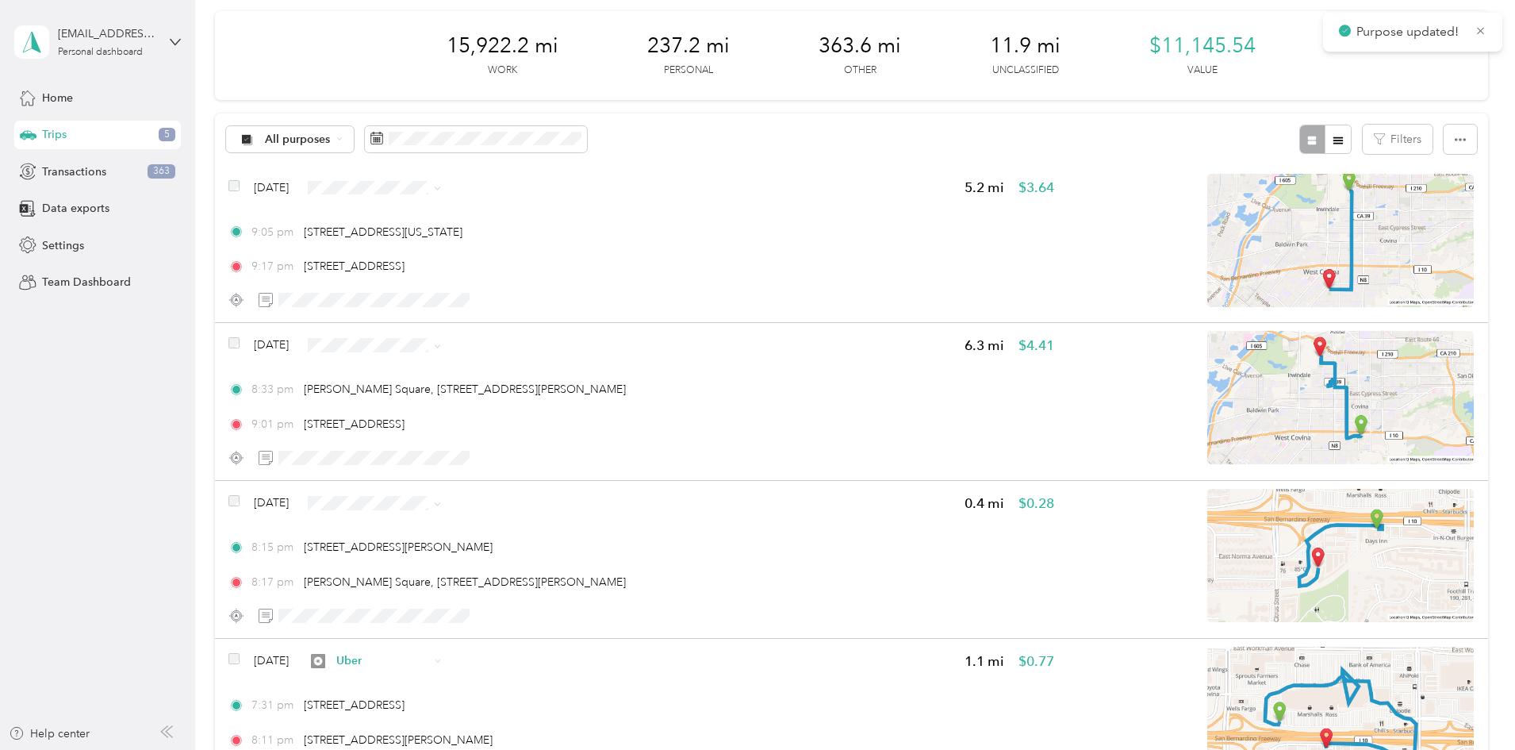
scroll to position [0, 0]
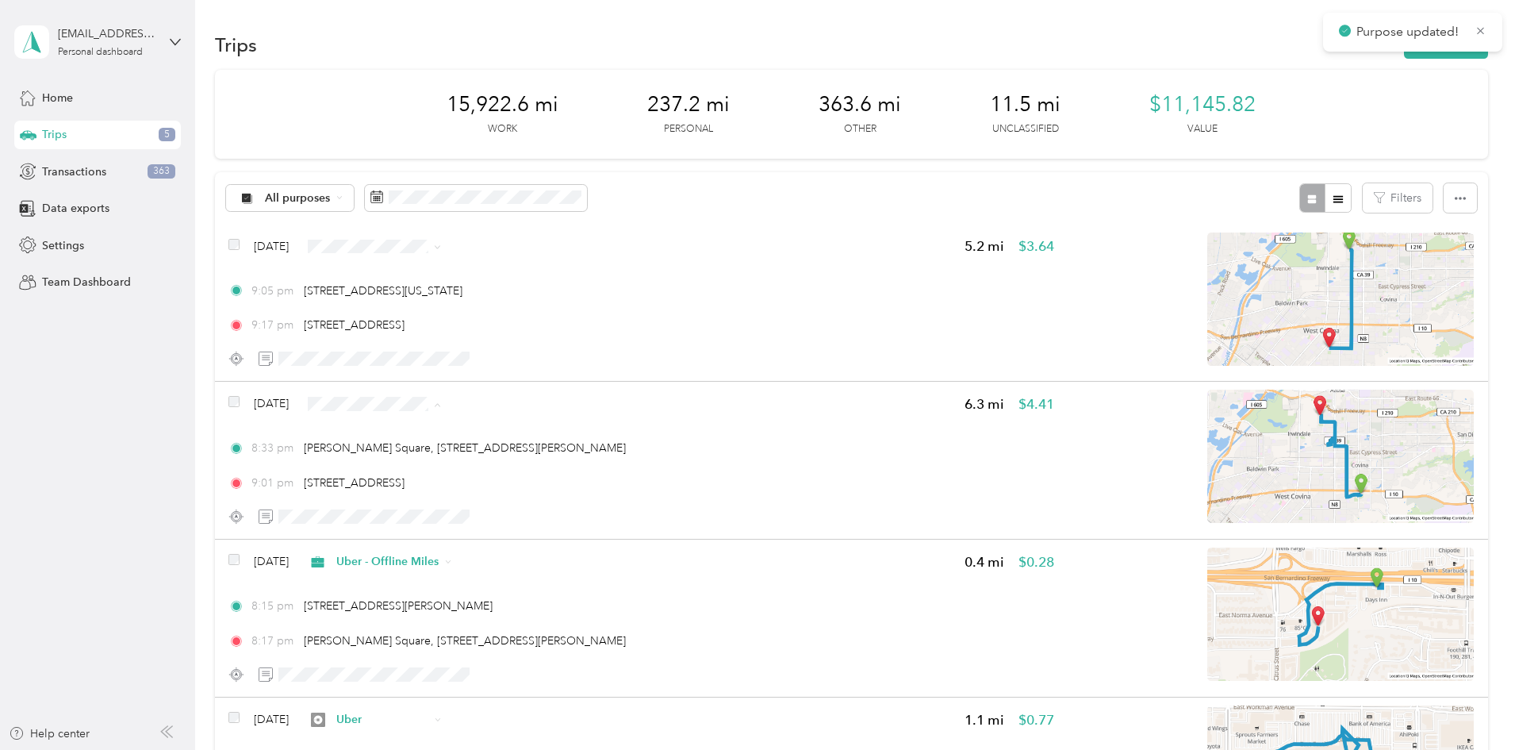
click at [484, 516] on span "Uber" at bounding box center [523, 516] width 102 height 17
click at [545, 332] on span "Uber - Offline Miles" at bounding box center [523, 326] width 102 height 17
click at [153, 173] on span "363" at bounding box center [162, 171] width 28 height 14
